Goal: Task Accomplishment & Management: Manage account settings

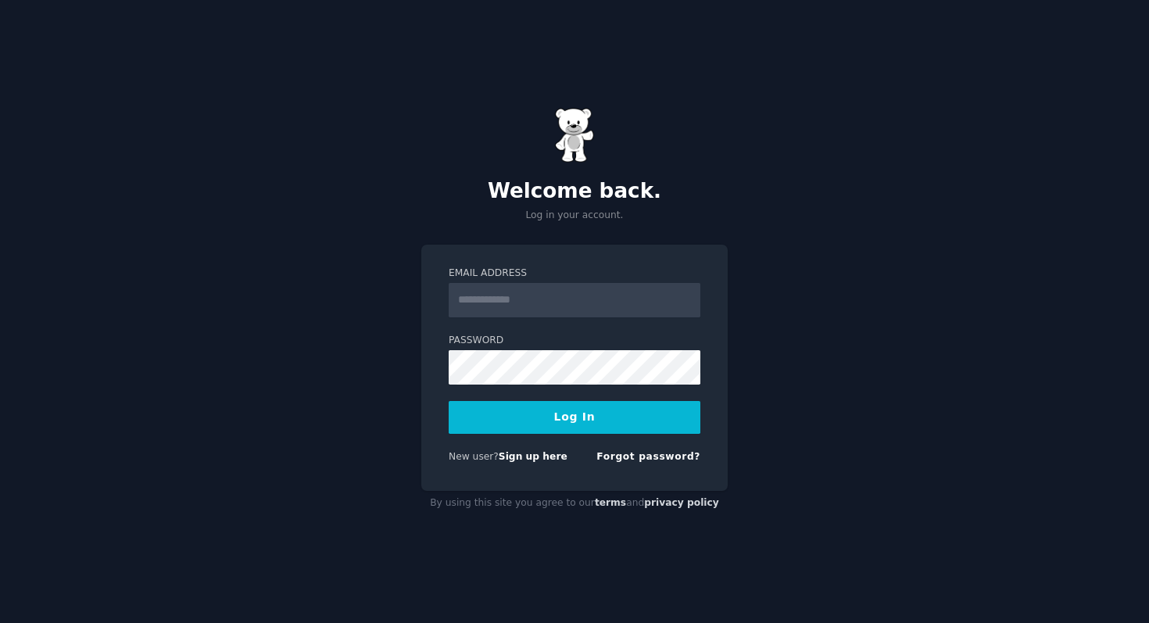
click at [580, 296] on input "Email Address" at bounding box center [575, 300] width 252 height 34
type input "**********"
click at [449, 401] on button "Log In" at bounding box center [575, 417] width 252 height 33
